Goal: Information Seeking & Learning: Learn about a topic

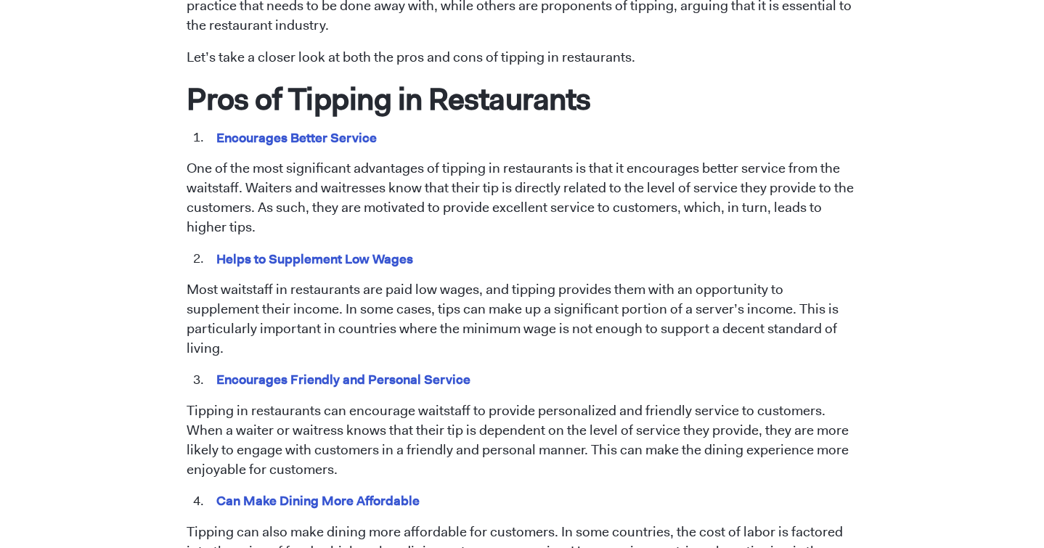
scroll to position [719, 0]
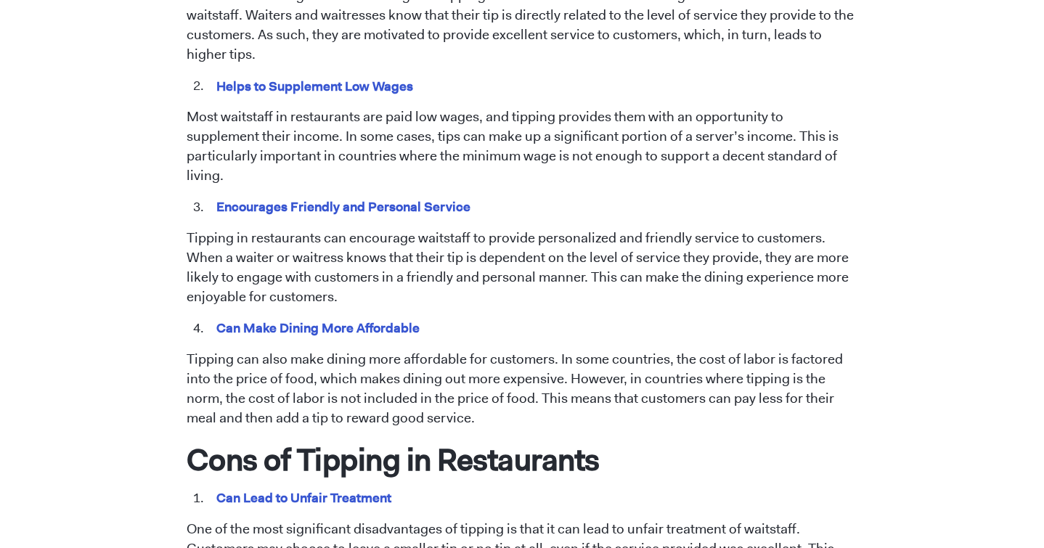
scroll to position [886, 0]
click at [560, 241] on p "Tipping in restaurants can encourage waitstaff to provide personalized and frie…" at bounding box center [522, 267] width 671 height 78
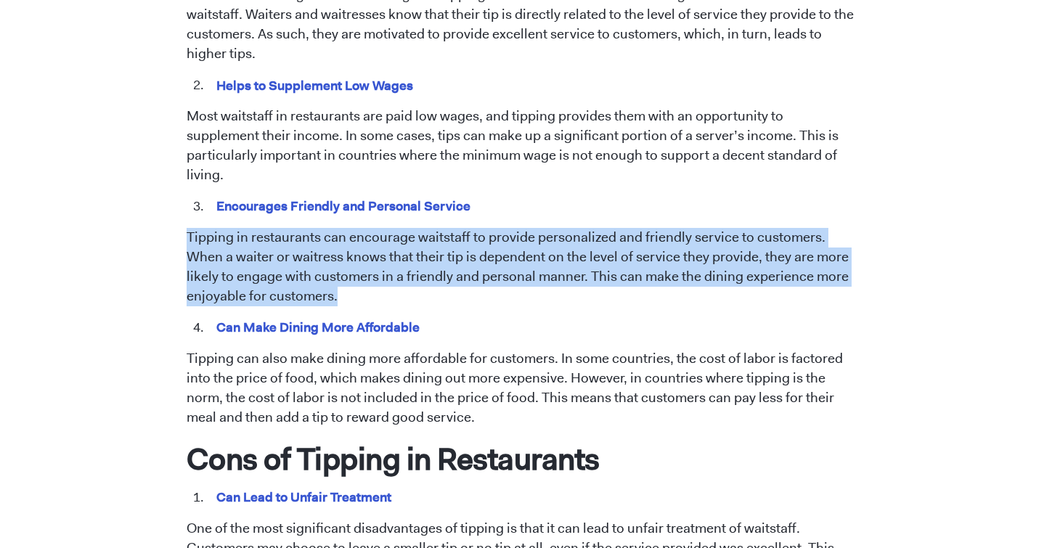
click at [560, 241] on p "Tipping in restaurants can encourage waitstaff to provide personalized and frie…" at bounding box center [522, 267] width 671 height 78
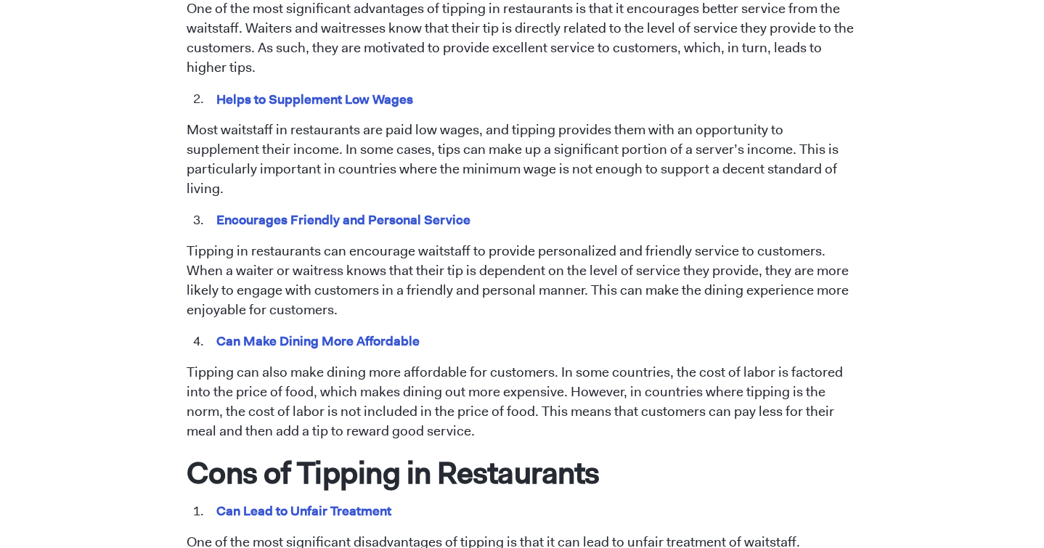
scroll to position [873, 0]
click at [538, 414] on p "Tipping can also make dining more affordable for customers. In some countries, …" at bounding box center [522, 401] width 671 height 78
click at [544, 396] on p "Tipping can also make dining more affordable for customers. In some countries, …" at bounding box center [522, 401] width 671 height 78
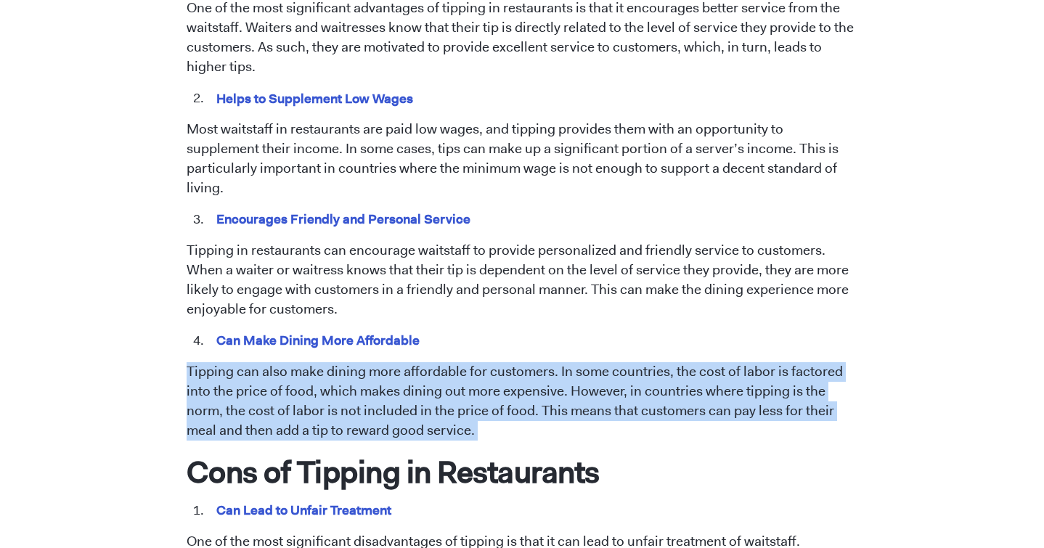
click at [544, 396] on p "Tipping can also make dining more affordable for customers. In some countries, …" at bounding box center [522, 401] width 671 height 78
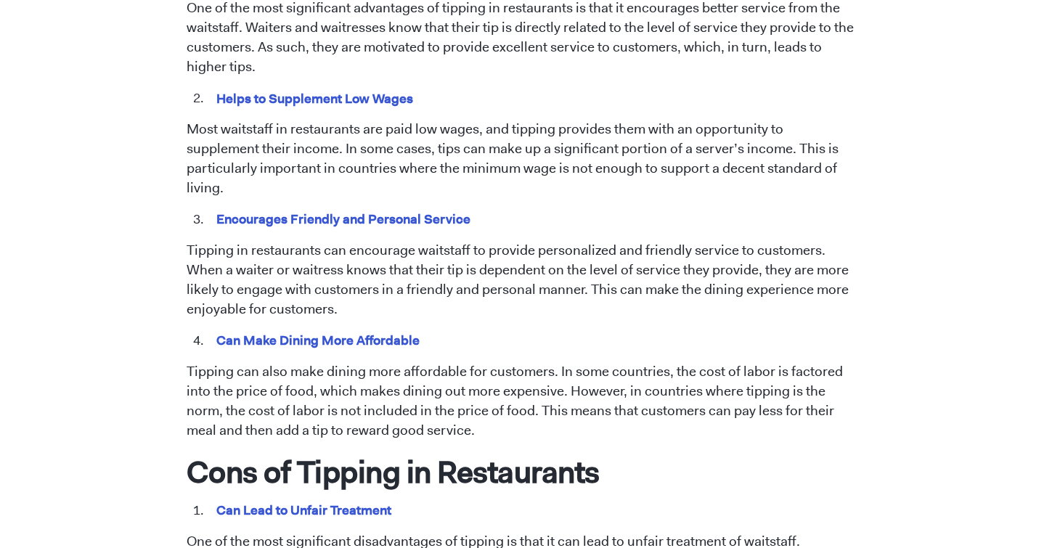
click at [544, 396] on p "Tipping can also make dining more affordable for customers. In some countries, …" at bounding box center [522, 401] width 671 height 78
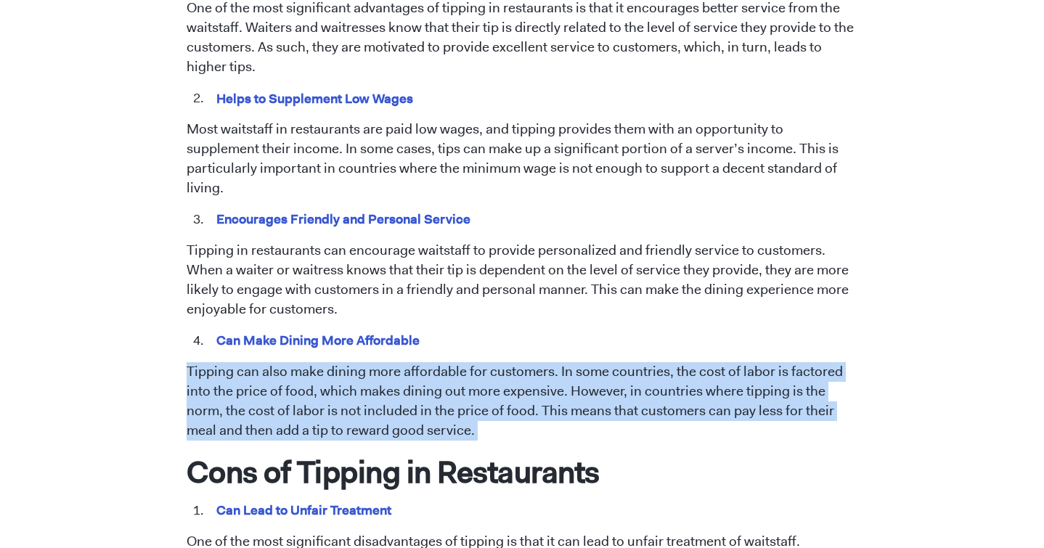
click at [544, 396] on p "Tipping can also make dining more affordable for customers. In some countries, …" at bounding box center [522, 401] width 671 height 78
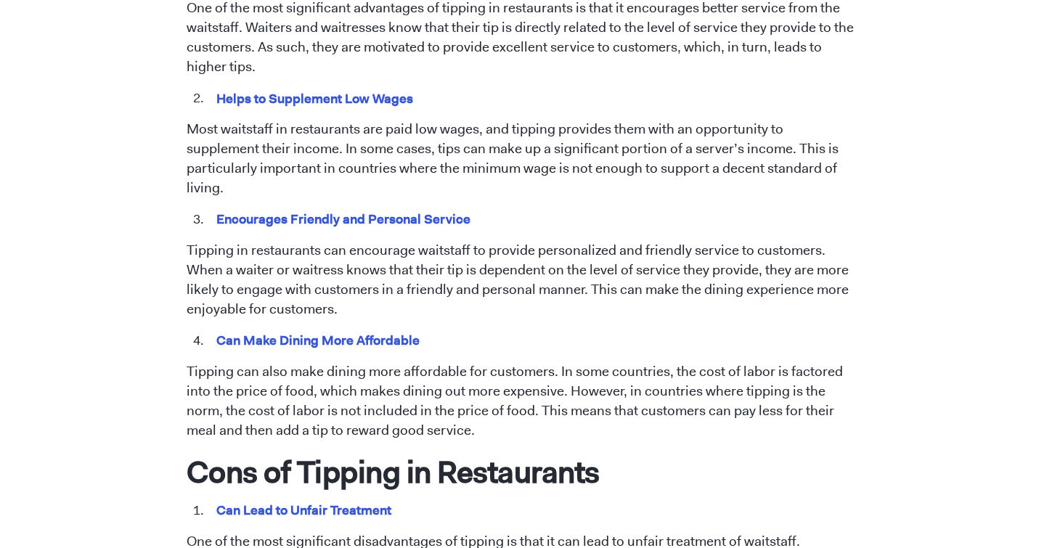
click at [544, 396] on p "Tipping can also make dining more affordable for customers. In some countries, …" at bounding box center [522, 401] width 671 height 78
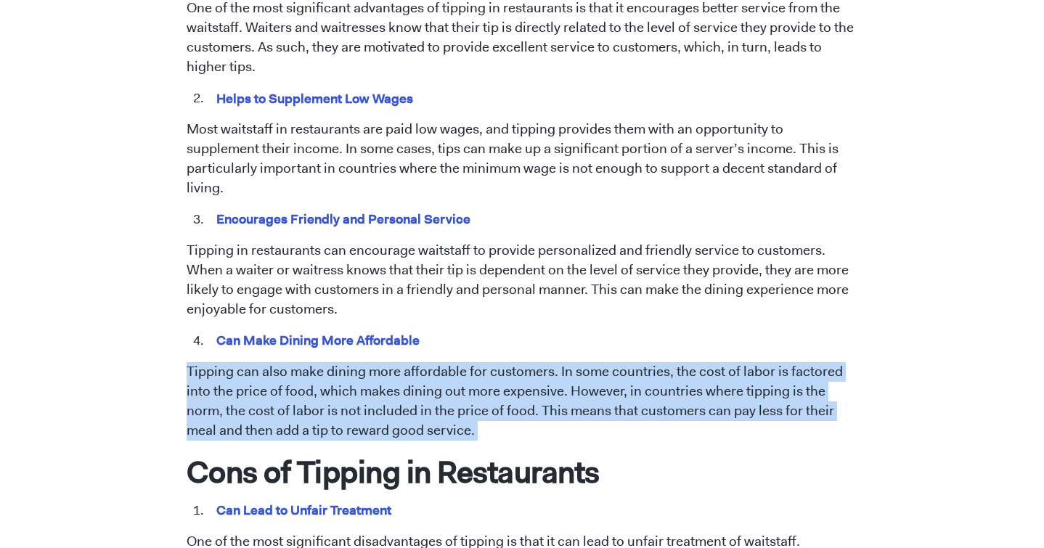
click at [544, 396] on p "Tipping can also make dining more affordable for customers. In some countries, …" at bounding box center [522, 401] width 671 height 78
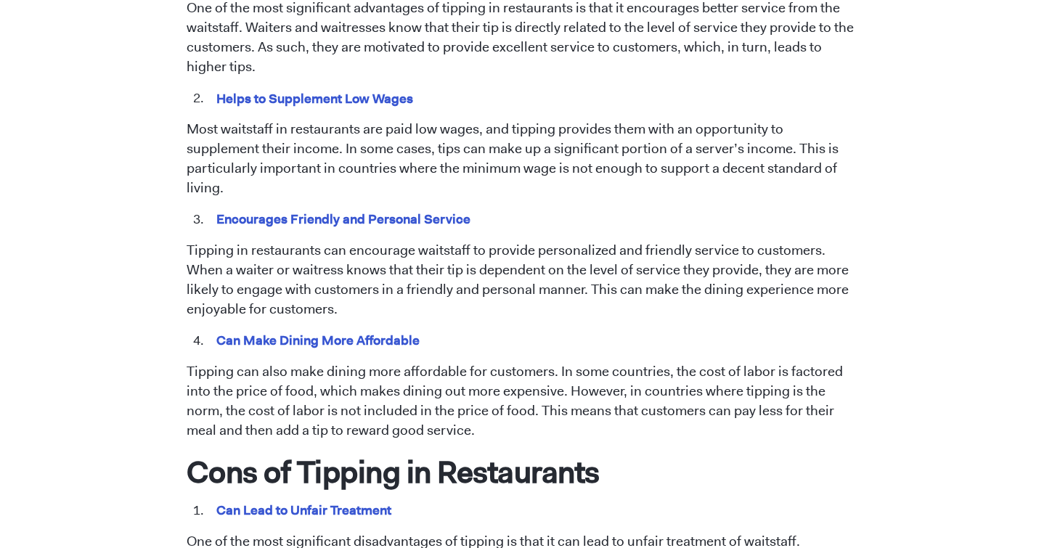
click at [544, 396] on p "Tipping can also make dining more affordable for customers. In some countries, …" at bounding box center [522, 401] width 671 height 78
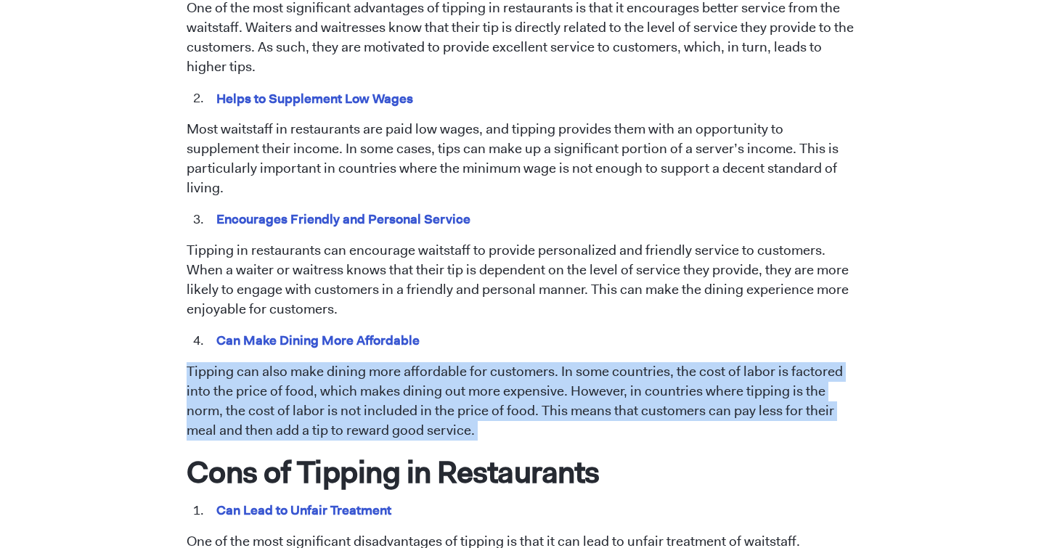
click at [544, 396] on p "Tipping can also make dining more affordable for customers. In some countries, …" at bounding box center [522, 401] width 671 height 78
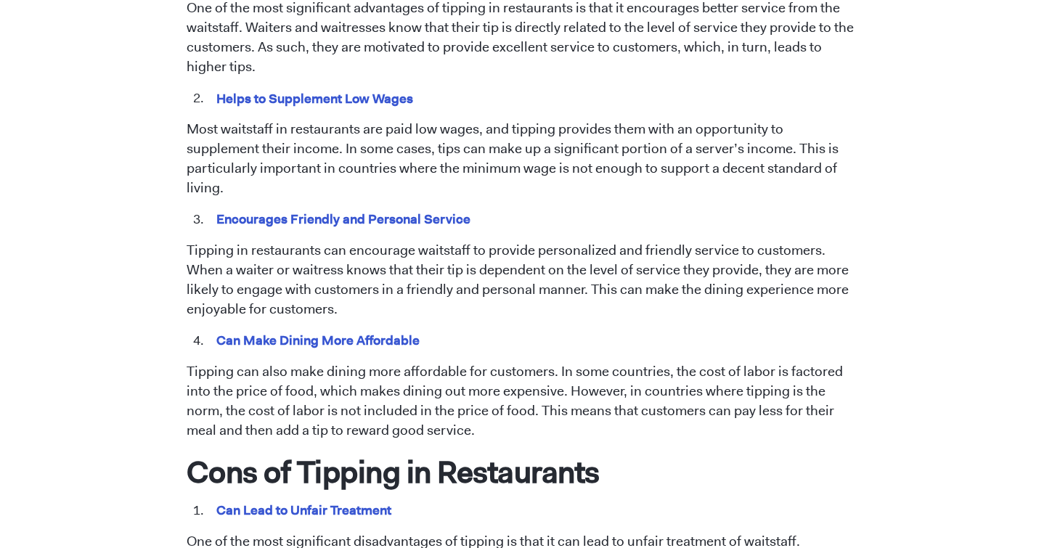
click at [544, 396] on p "Tipping can also make dining more affordable for customers. In some countries, …" at bounding box center [522, 401] width 671 height 78
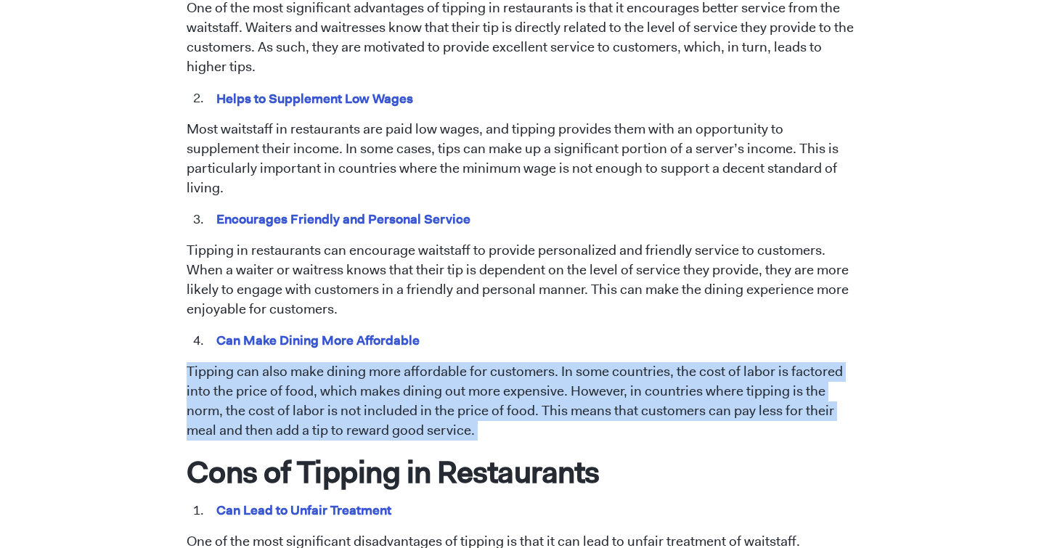
click at [544, 396] on p "Tipping can also make dining more affordable for customers. In some countries, …" at bounding box center [522, 401] width 671 height 78
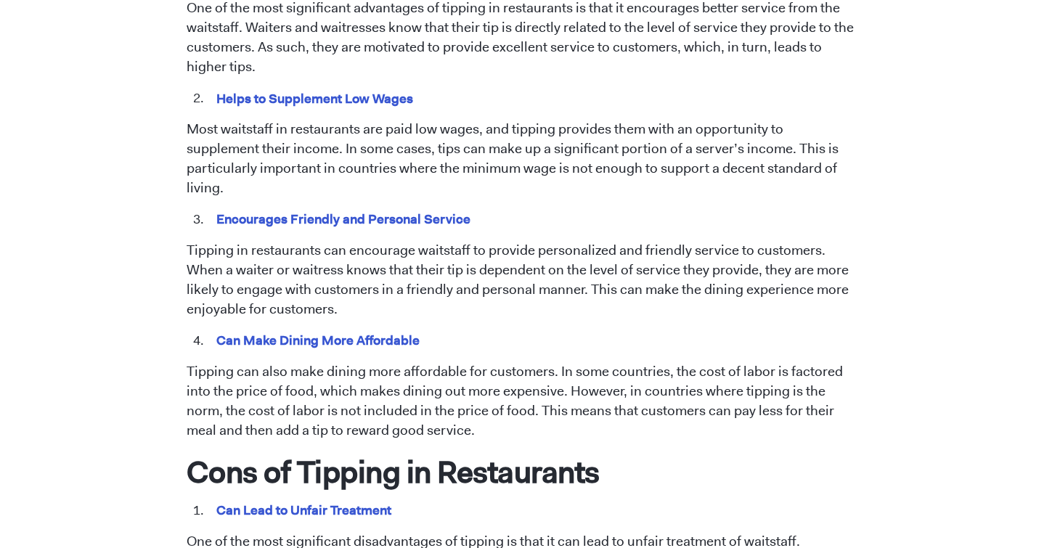
click at [544, 396] on p "Tipping can also make dining more affordable for customers. In some countries, …" at bounding box center [522, 401] width 671 height 78
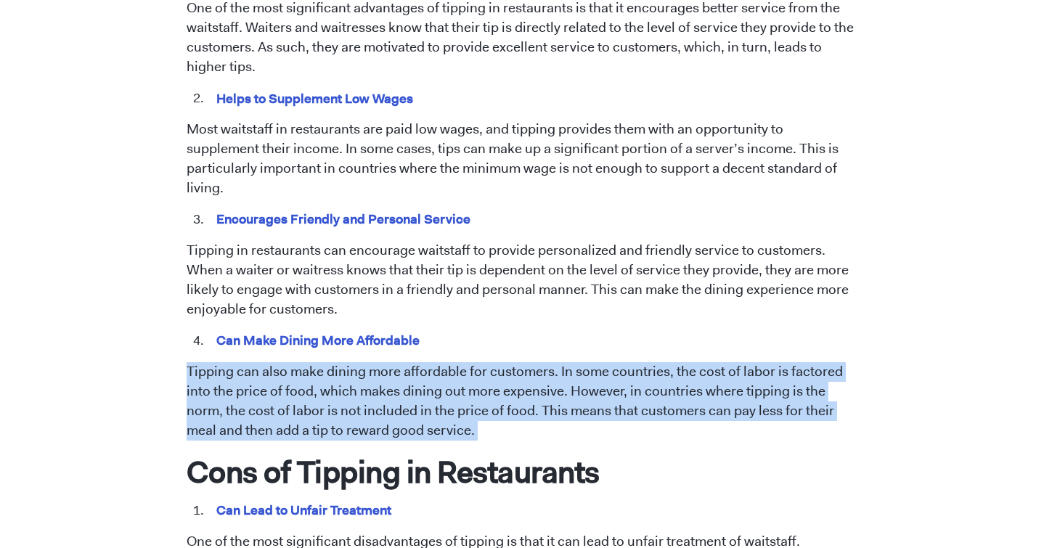
click at [541, 396] on p "Tipping can also make dining more affordable for customers. In some countries, …" at bounding box center [522, 401] width 671 height 78
